Goal: Task Accomplishment & Management: Manage account settings

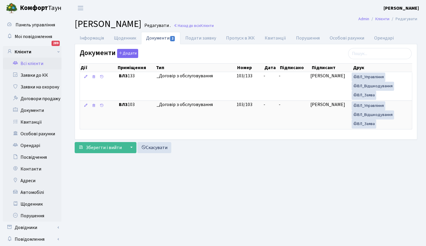
click at [39, 62] on link "Всі клієнти" at bounding box center [32, 64] width 59 height 12
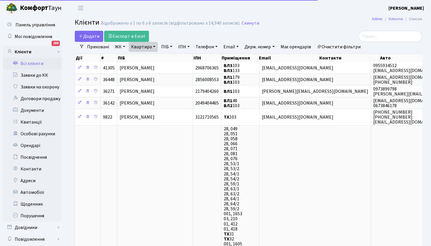
select select "25"
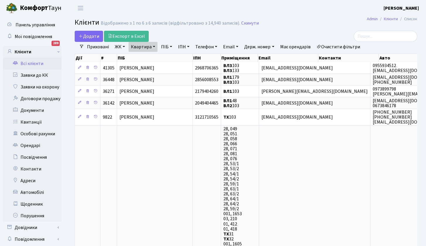
click at [156, 47] on link "Квартира" at bounding box center [143, 47] width 29 height 10
type input "159"
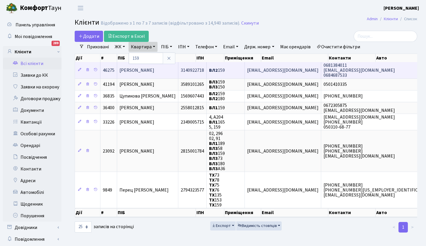
click at [150, 70] on span "Поплутін Олексій" at bounding box center [137, 70] width 35 height 6
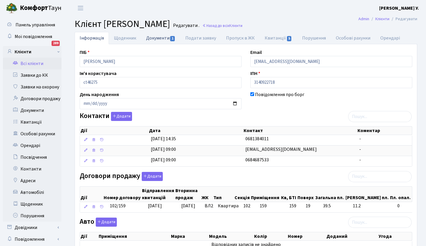
click at [160, 39] on link "Документи 1" at bounding box center [160, 38] width 39 height 12
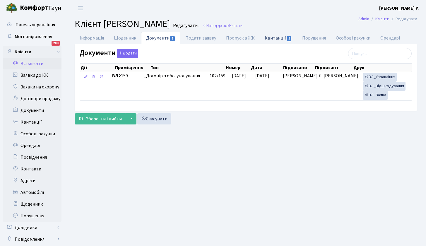
click at [273, 37] on link "Квитанції 5" at bounding box center [278, 38] width 37 height 12
select select "25"
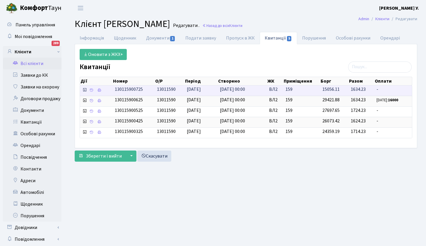
click at [330, 89] on span "15056.11" at bounding box center [331, 89] width 17 height 6
click at [98, 89] on icon at bounding box center [99, 90] width 4 height 4
